Goal: Find specific page/section: Find specific page/section

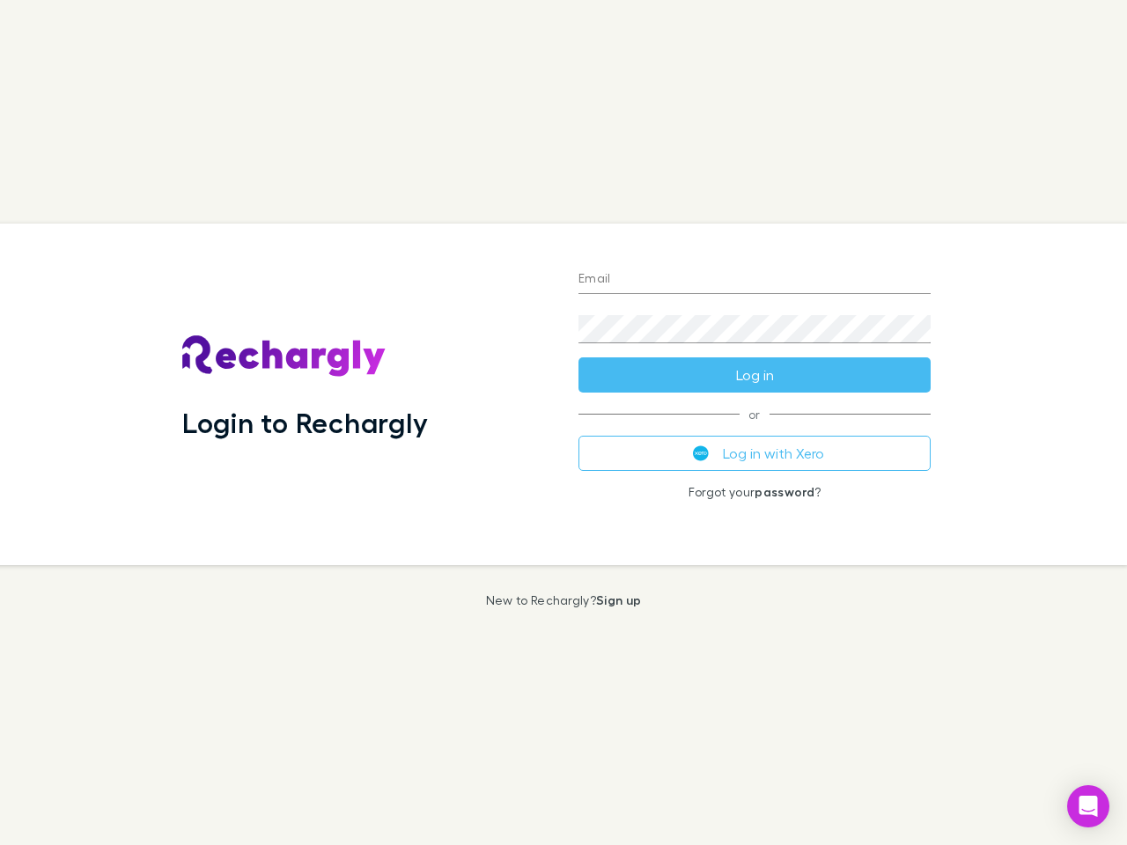
click at [563, 422] on div "Login to Rechargly" at bounding box center [366, 395] width 396 height 342
click at [754, 280] on input "Email" at bounding box center [754, 280] width 352 height 28
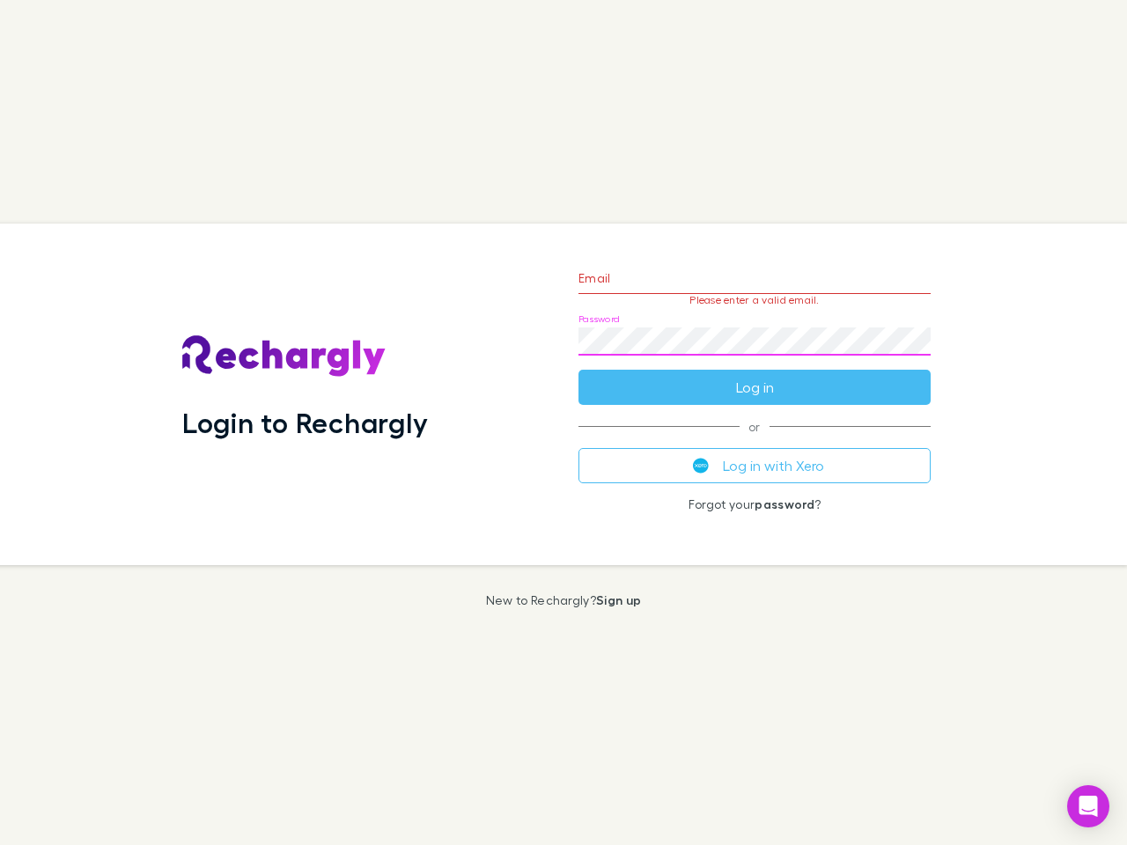
click at [754, 375] on form "Email Please enter a valid email. Password Log in" at bounding box center [754, 328] width 352 height 153
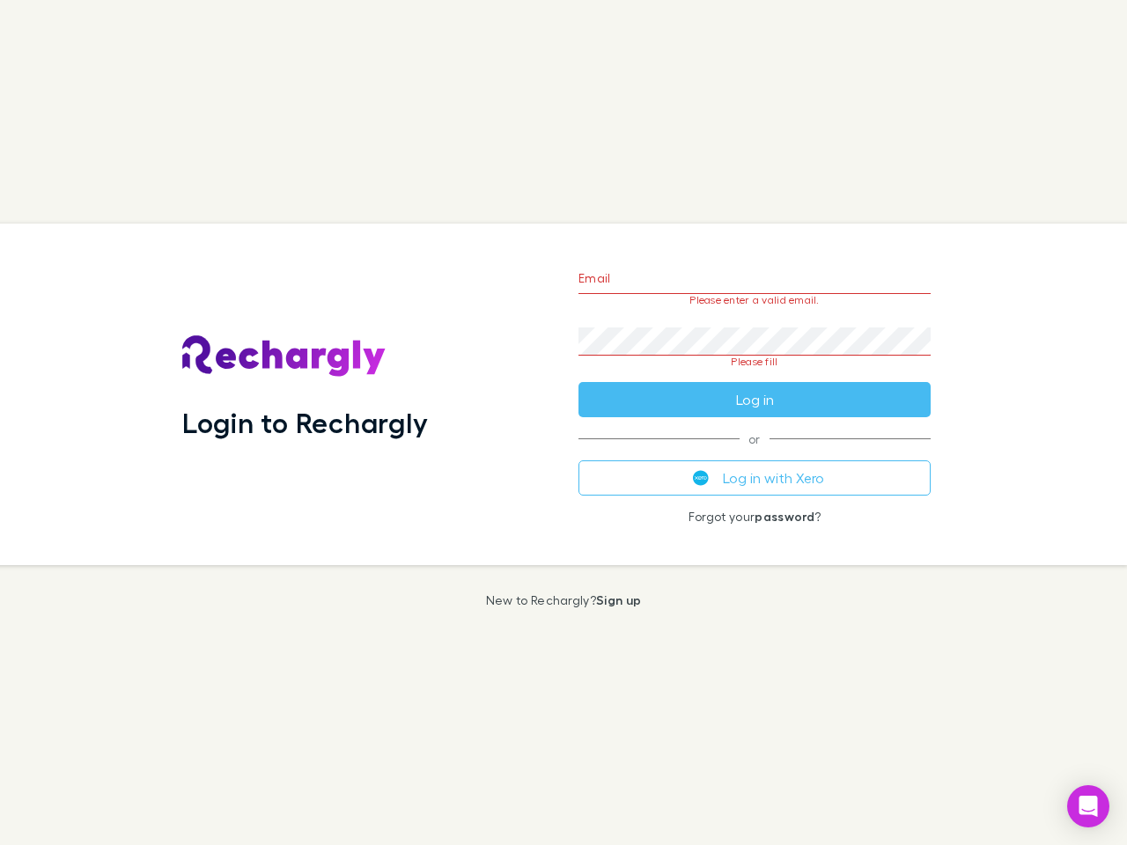
click at [754, 453] on div "Email Please enter a valid email. Password Please fill Log in or Log in with Xe…" at bounding box center [754, 395] width 380 height 342
click at [1088, 806] on icon "Open Intercom Messenger" at bounding box center [1088, 806] width 18 height 21
